Goal: Task Accomplishment & Management: Manage account settings

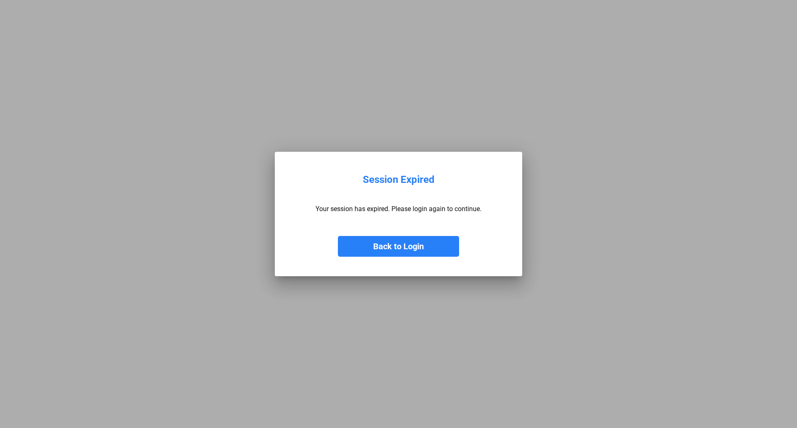
click at [390, 246] on button "Back to Login" at bounding box center [398, 246] width 121 height 21
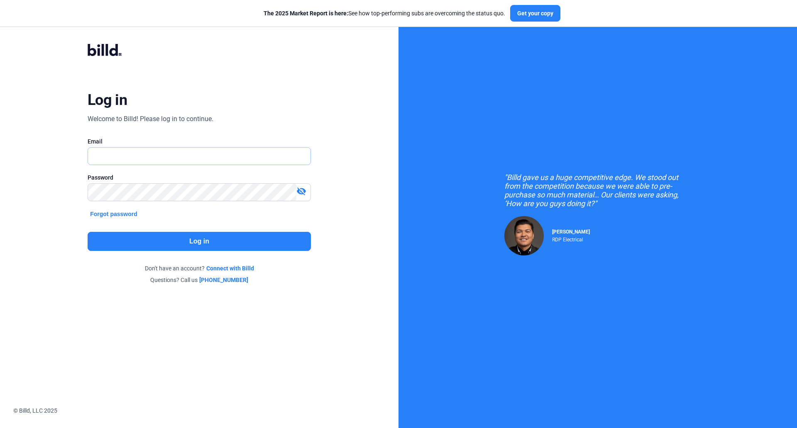
type input "[EMAIL_ADDRESS][DOMAIN_NAME]"
click at [198, 242] on button "Log in" at bounding box center [199, 241] width 223 height 19
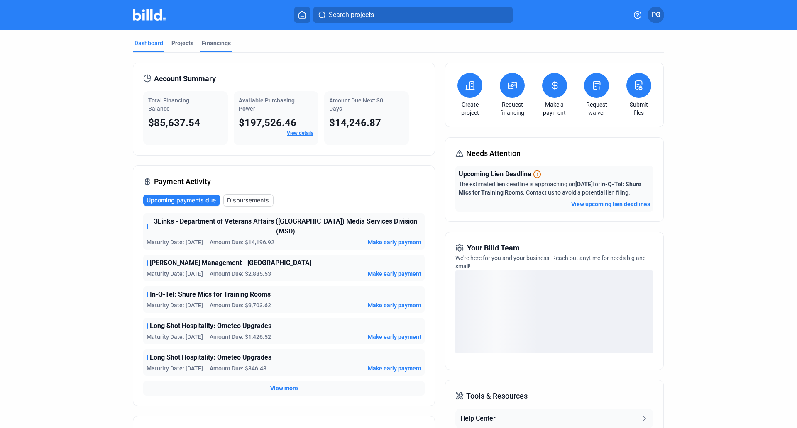
click at [211, 42] on div "Financings" at bounding box center [216, 43] width 29 height 8
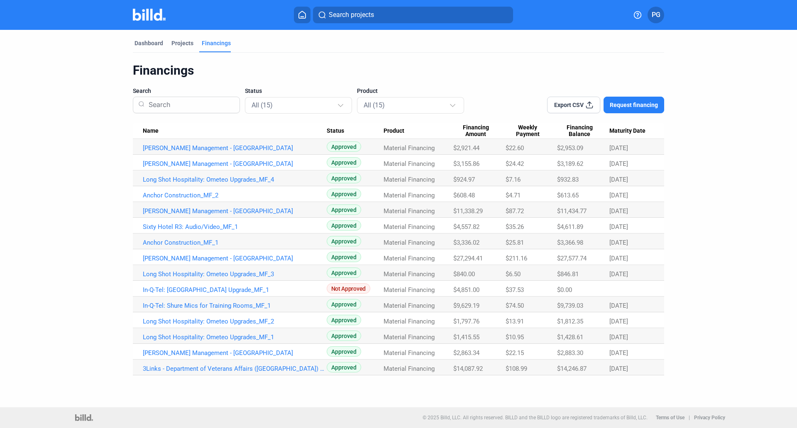
drag, startPoint x: 507, startPoint y: 149, endPoint x: 530, endPoint y: 373, distance: 225.7
click at [530, 373] on tbody "[PERSON_NAME] Management - [GEOGRAPHIC_DATA] Approved Material Financing $2,921…" at bounding box center [398, 257] width 531 height 237
click at [144, 42] on div "Dashboard" at bounding box center [148, 43] width 29 height 8
